Goal: Transaction & Acquisition: Book appointment/travel/reservation

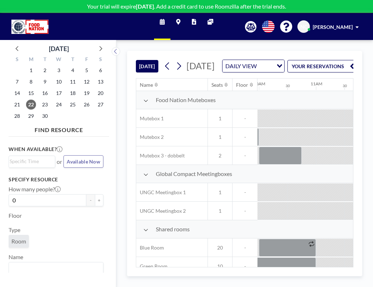
scroll to position [0, 580]
click at [177, 62] on icon at bounding box center [179, 65] width 4 height 7
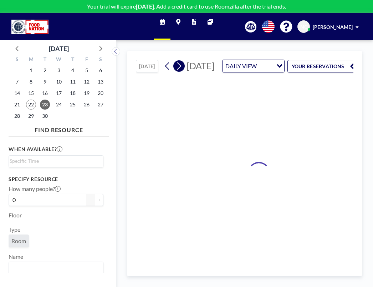
click at [177, 62] on icon at bounding box center [179, 65] width 4 height 7
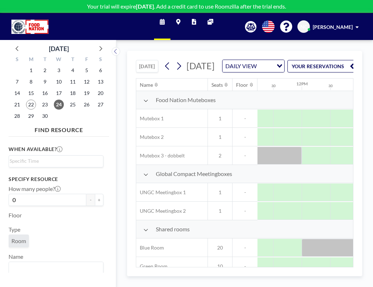
scroll to position [0, 642]
click at [205, 60] on span "[DATE]" at bounding box center [201, 65] width 28 height 11
click at [176, 61] on icon at bounding box center [179, 66] width 7 height 11
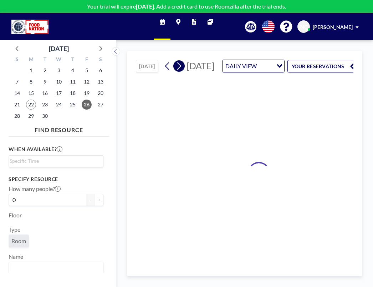
click at [176, 61] on icon at bounding box center [179, 66] width 7 height 11
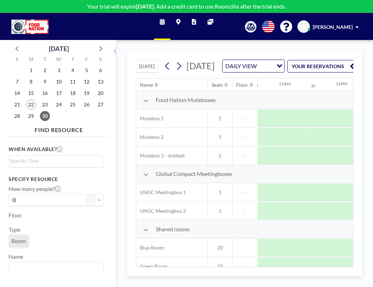
scroll to position [0, 604]
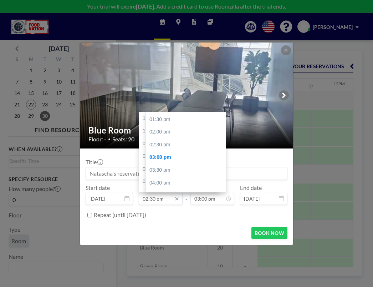
scroll to position [331, 0]
click at [165, 193] on input "02:30 pm" at bounding box center [161, 199] width 44 height 12
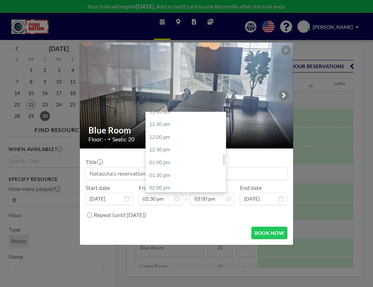
scroll to position [286, 0]
click at [166, 182] on div "02:00 pm" at bounding box center [188, 188] width 84 height 13
click at [213, 193] on input "02:00 pm" at bounding box center [213, 199] width 44 height 12
click at [161, 200] on div "04:00 pm" at bounding box center [188, 206] width 84 height 13
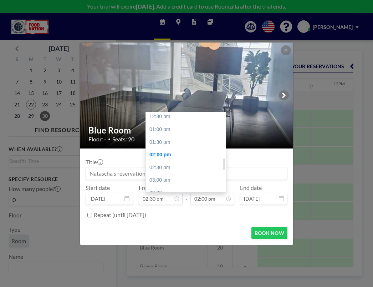
type input "04:00 pm"
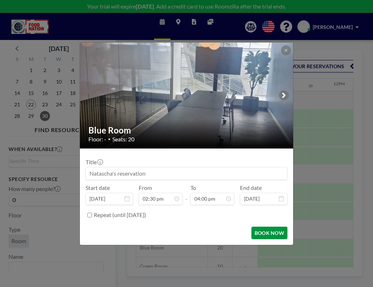
scroll to position [365, 0]
click at [254, 227] on button "BOOK NOW" at bounding box center [270, 233] width 36 height 12
